Goal: Transaction & Acquisition: Download file/media

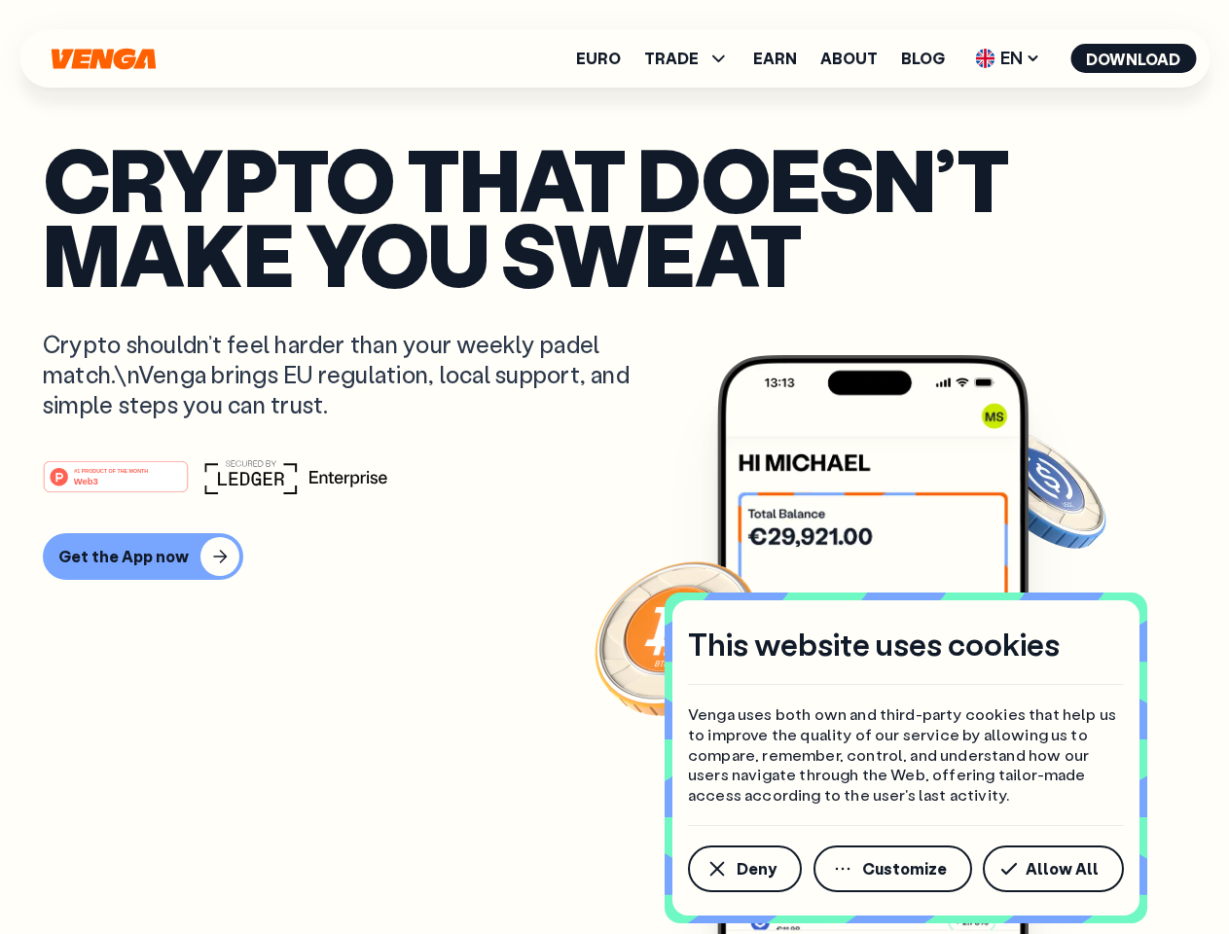
click at [614, 467] on div "#1 PRODUCT OF THE MONTH Web3" at bounding box center [615, 476] width 1144 height 35
click at [744, 869] on span "Deny" at bounding box center [757, 869] width 40 height 16
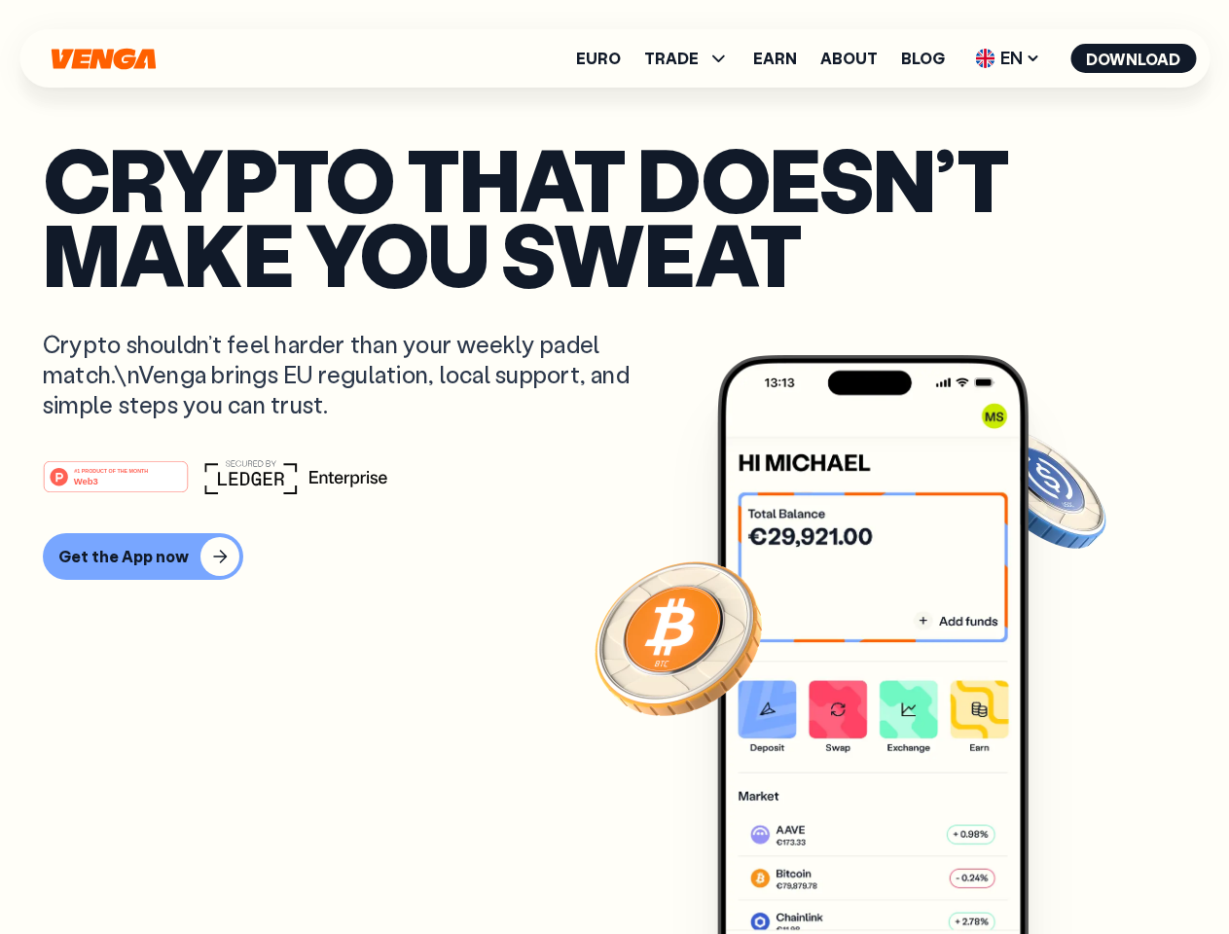
click at [894, 869] on img at bounding box center [872, 681] width 311 height 652
click at [1057, 869] on article "Crypto that doesn’t make you sweat Crypto shouldn’t feel harder than your weekl…" at bounding box center [615, 506] width 1144 height 730
click at [693, 58] on span "TRADE" at bounding box center [671, 59] width 55 height 16
click at [1008, 58] on span "EN" at bounding box center [1007, 58] width 79 height 31
click at [1134, 58] on button "Download" at bounding box center [1134, 58] width 126 height 29
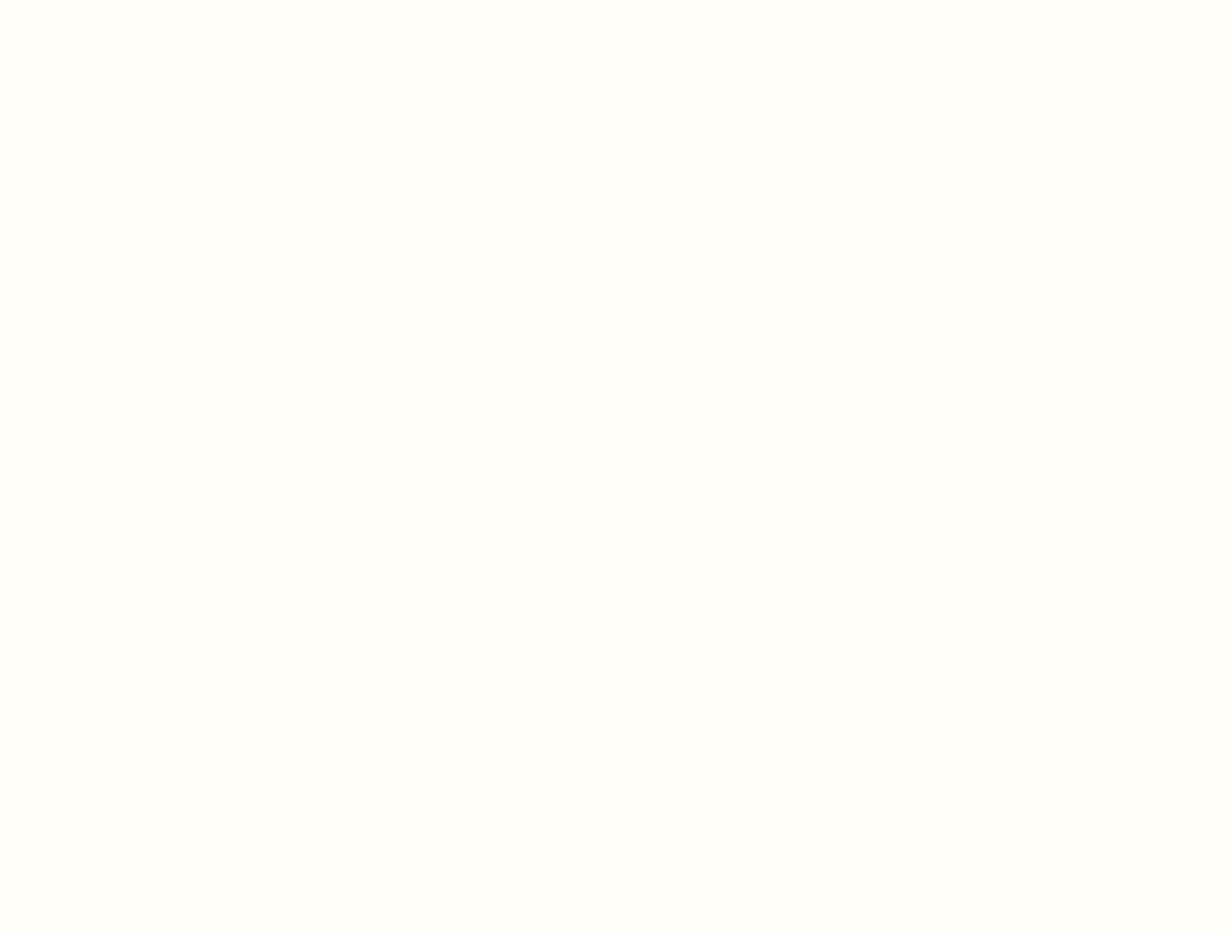
click at [614, 0] on html "This website uses cookies Venga uses both own and third-party cookies that help…" at bounding box center [614, 0] width 1229 height 0
click at [140, 0] on html "This website uses cookies Venga uses both own and third-party cookies that help…" at bounding box center [614, 0] width 1229 height 0
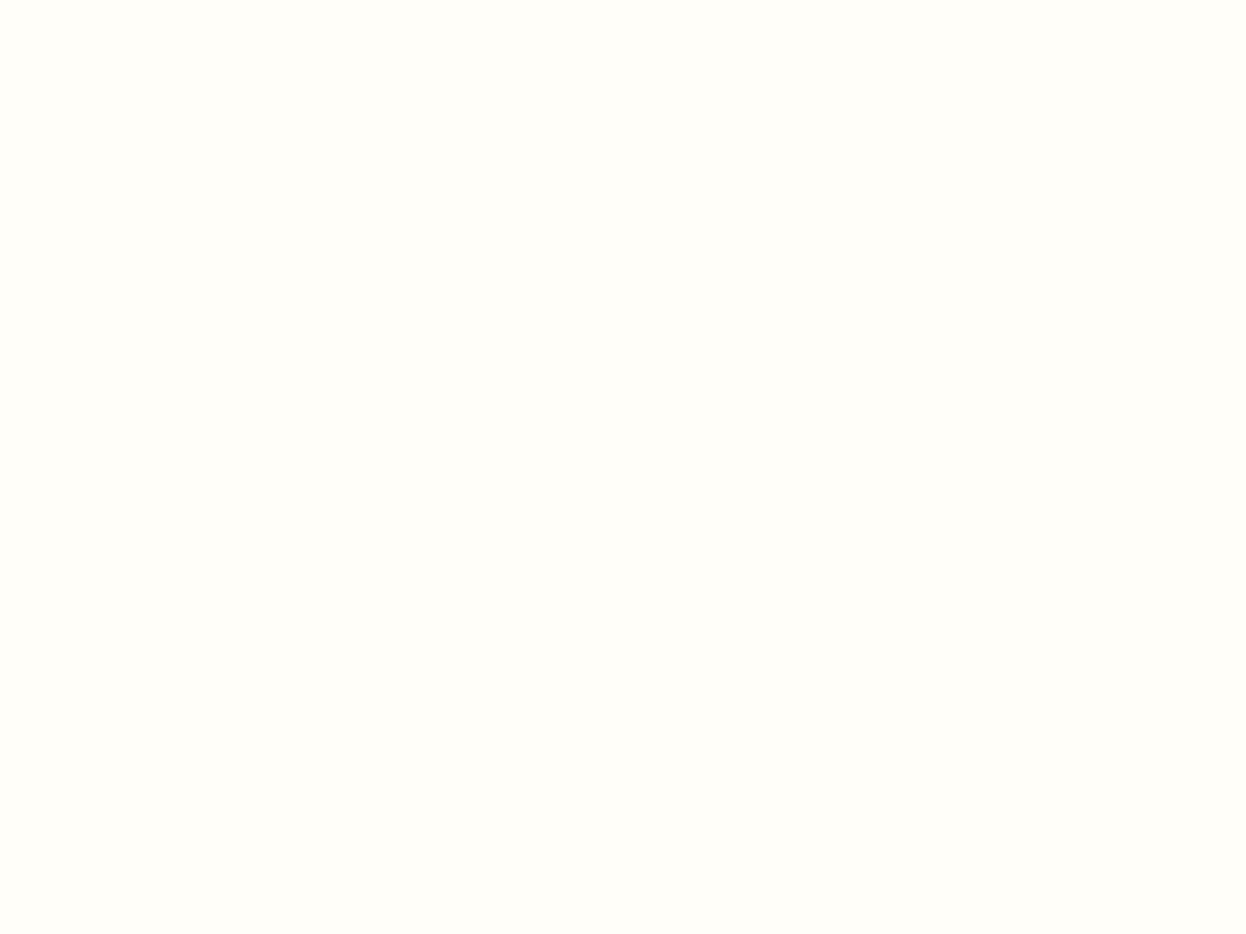
click at [119, 0] on html "This website uses cookies Venga uses both own and third-party cookies that help…" at bounding box center [623, 0] width 1246 height 0
